Goal: Task Accomplishment & Management: Complete application form

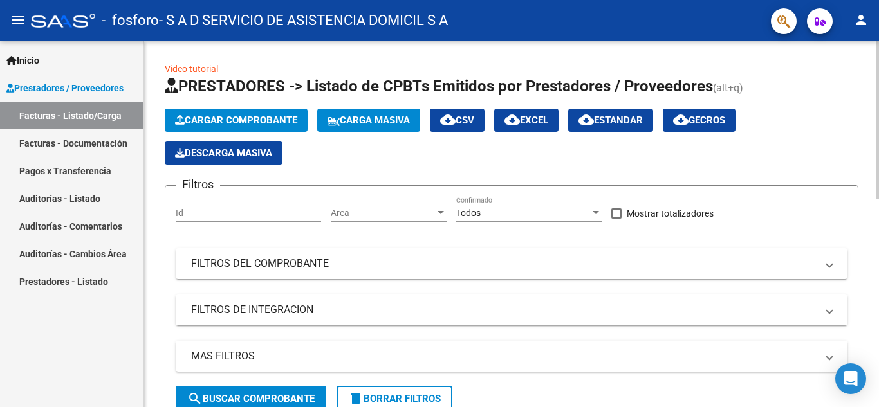
click at [241, 120] on span "Cargar Comprobante" at bounding box center [236, 120] width 122 height 12
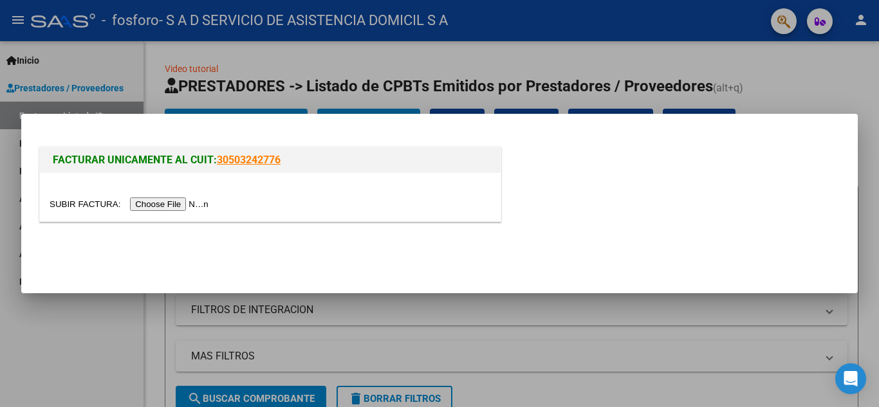
click at [194, 205] on input "file" at bounding box center [131, 204] width 163 height 14
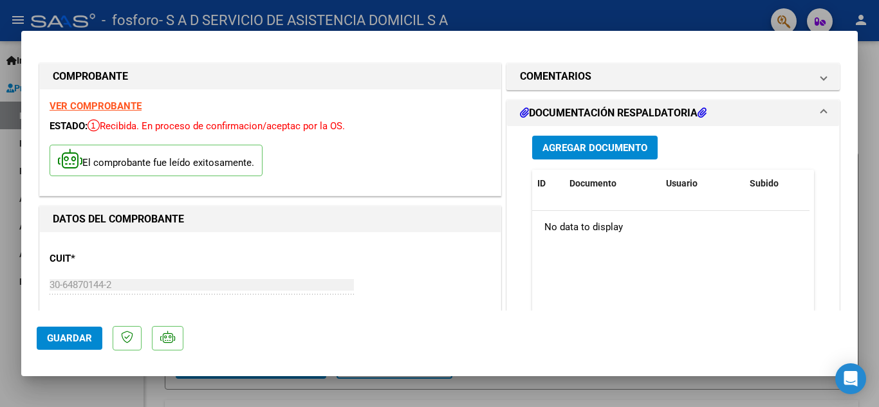
click at [69, 342] on span "Guardar" at bounding box center [69, 338] width 45 height 12
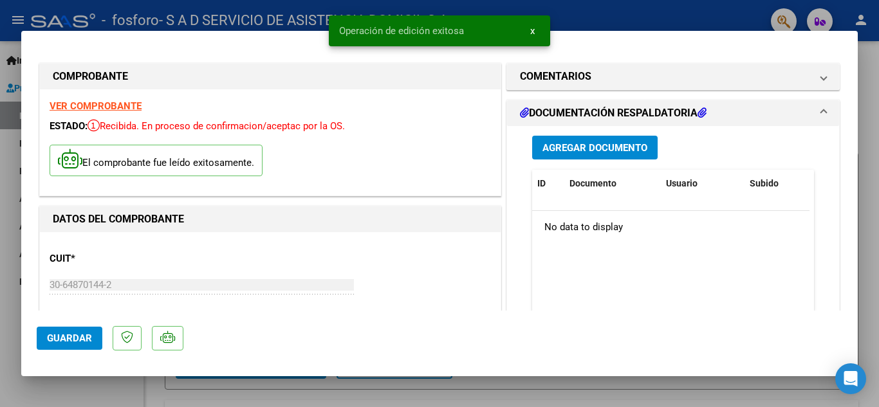
click at [621, 151] on span "Agregar Documento" at bounding box center [594, 148] width 105 height 12
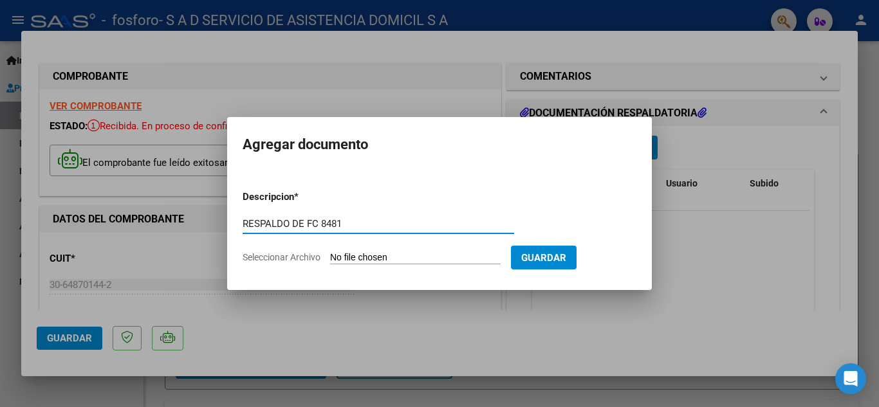
type input "RESPALDO DE FC 8481"
click at [392, 252] on input "Seleccionar Archivo" at bounding box center [415, 258] width 170 height 12
type input "C:\fakepath\RESPALDO DE FC 8481.zip"
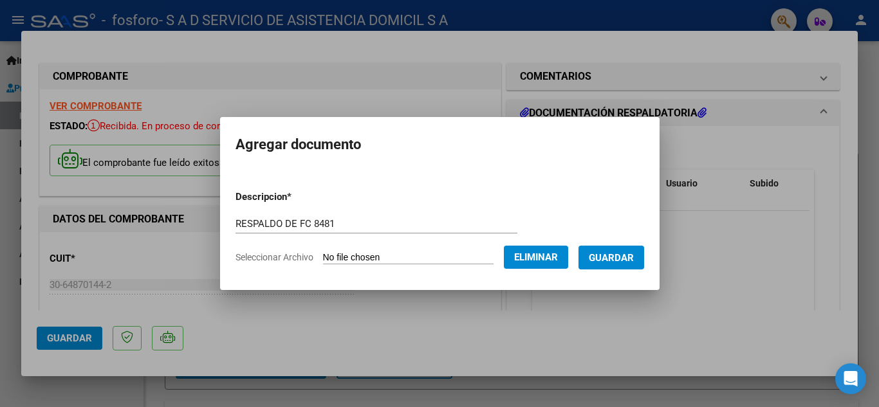
click at [605, 265] on button "Guardar" at bounding box center [611, 258] width 66 height 24
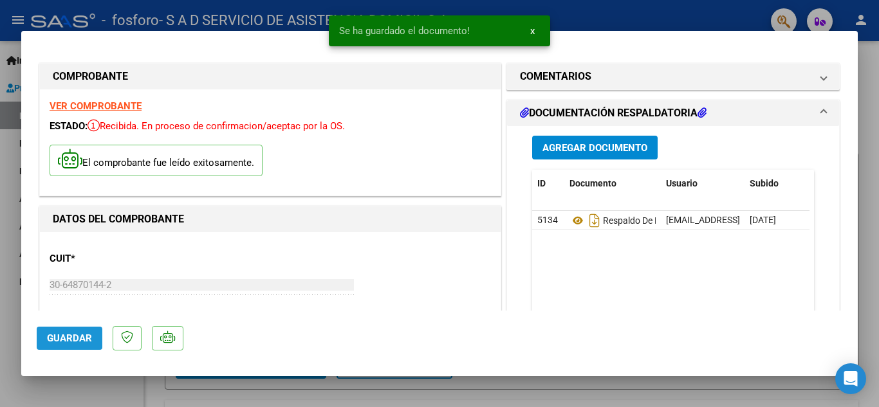
click at [71, 338] on span "Guardar" at bounding box center [69, 338] width 45 height 12
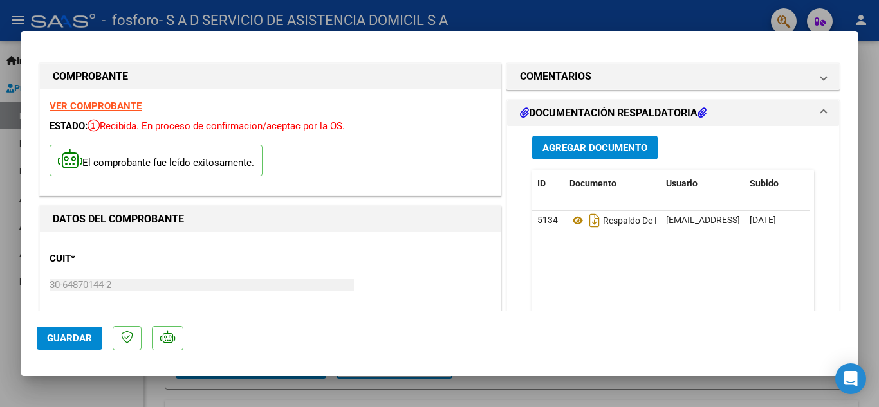
click at [323, 390] on div at bounding box center [439, 203] width 879 height 407
type input "$ 0,00"
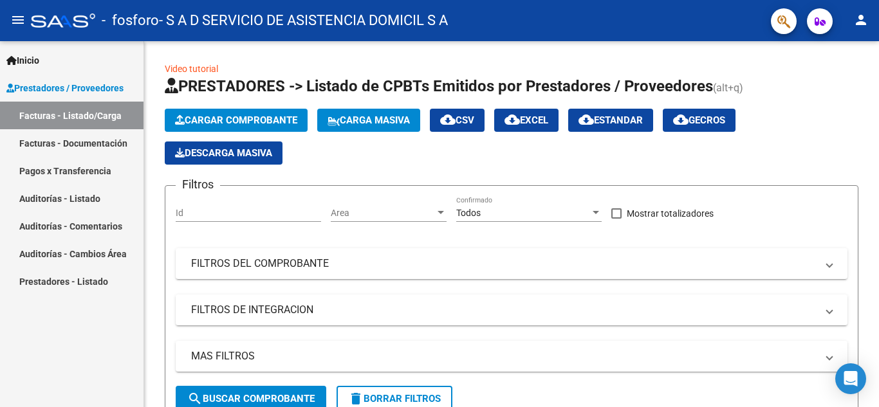
click at [77, 113] on link "Facturas - Listado/Carga" at bounding box center [71, 116] width 143 height 28
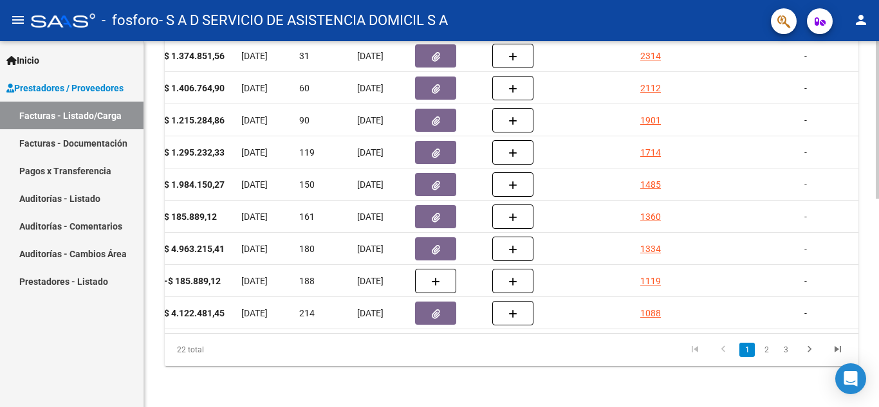
scroll to position [161, 0]
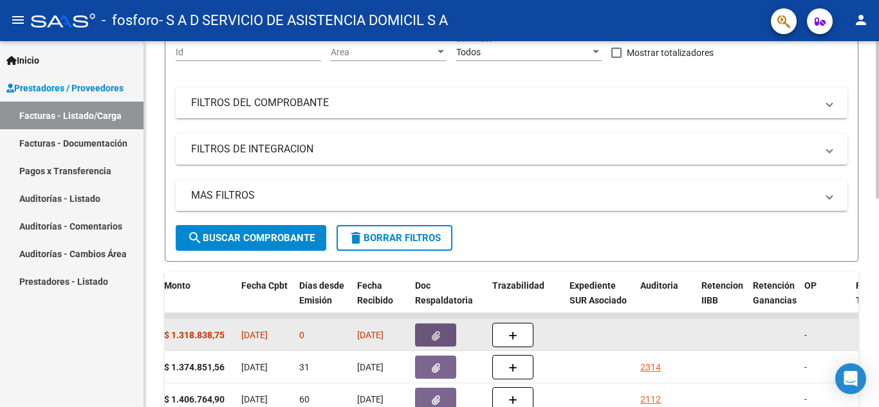
click at [434, 337] on icon "button" at bounding box center [436, 336] width 8 height 10
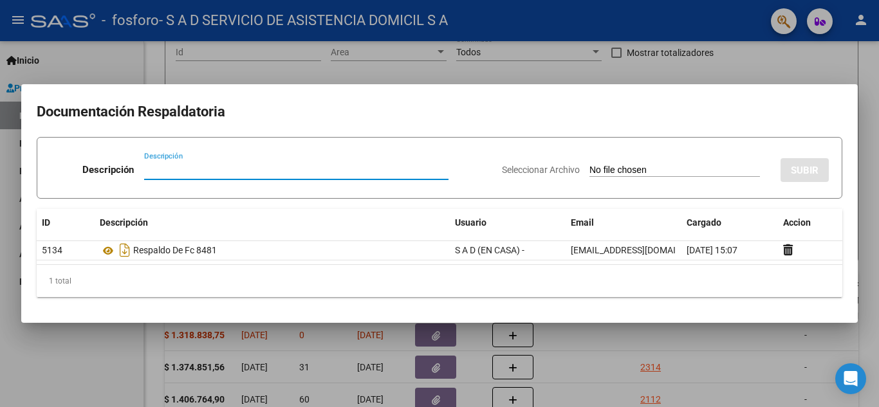
click at [616, 77] on div at bounding box center [439, 203] width 879 height 407
